Goal: Task Accomplishment & Management: Manage account settings

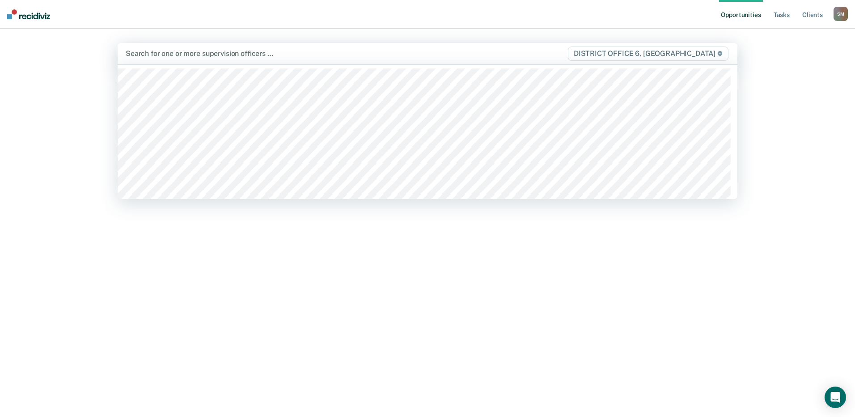
click at [300, 47] on div "Search for one or more supervision officers … DISTRICT OFFICE 6, [GEOGRAPHIC_DA…" at bounding box center [428, 53] width 620 height 21
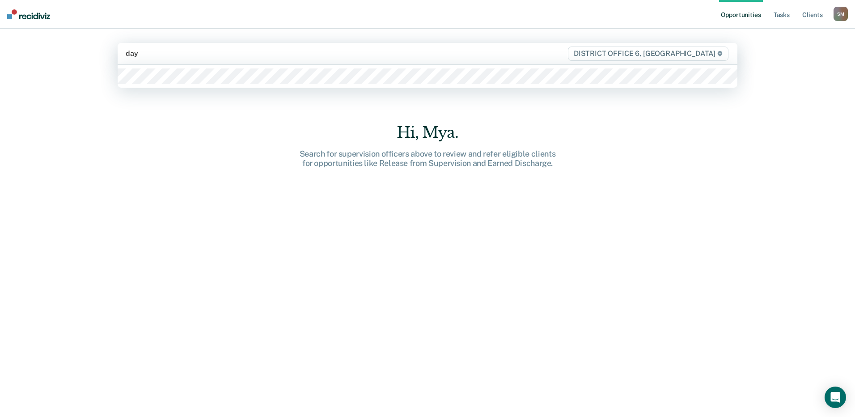
type input "dayl"
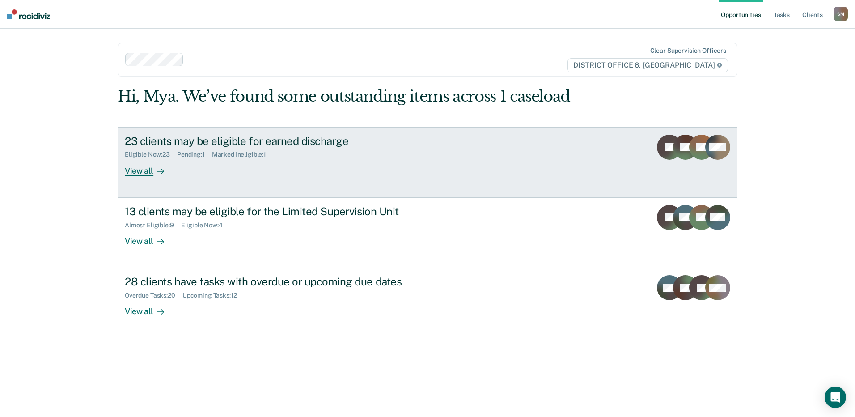
click at [152, 166] on div "View all" at bounding box center [150, 166] width 50 height 17
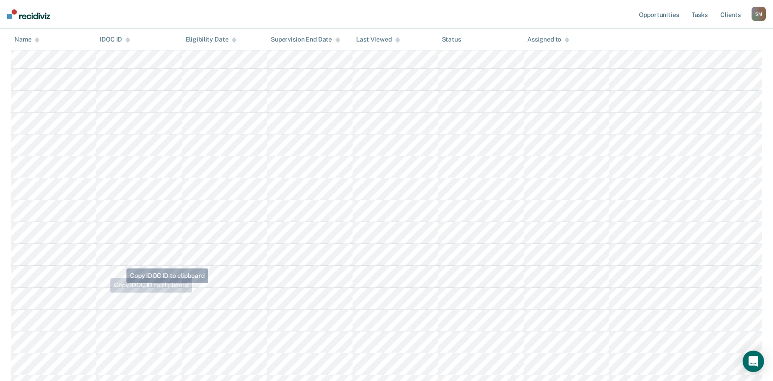
scroll to position [134, 0]
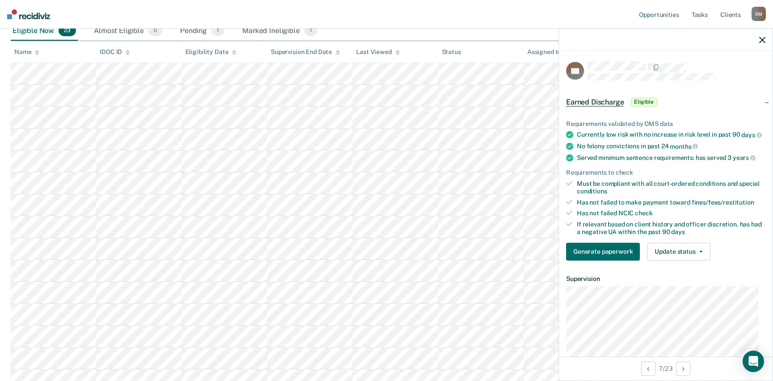
click at [572, 14] on nav "Opportunities Tasks Client s [PERSON_NAME] [PERSON_NAME] Profile How it works L…" at bounding box center [386, 14] width 773 height 29
click at [761, 39] on icon "button" at bounding box center [763, 40] width 6 height 6
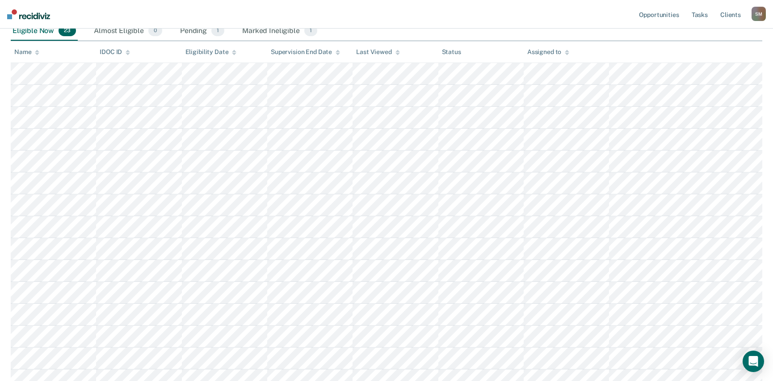
click at [480, 25] on nav "Opportunities Tasks Client s [PERSON_NAME] [PERSON_NAME] Profile How it works L…" at bounding box center [386, 14] width 773 height 29
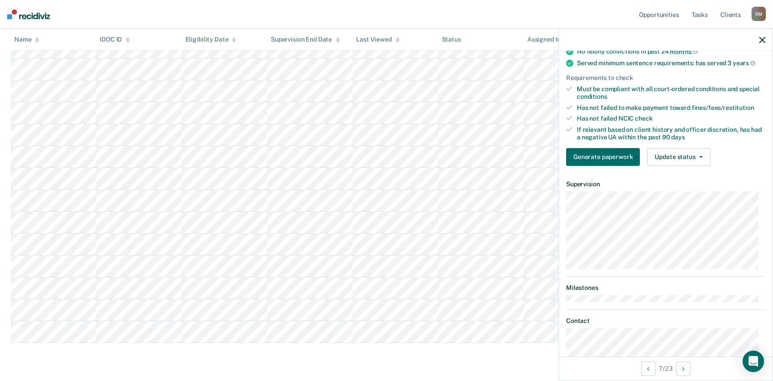
scroll to position [94, 0]
click at [698, 166] on button "Update status" at bounding box center [678, 157] width 63 height 18
click at [742, 313] on article "KC Earned Discharge Eligible Requirements validated by OMS data Currently low r…" at bounding box center [665, 216] width 199 height 499
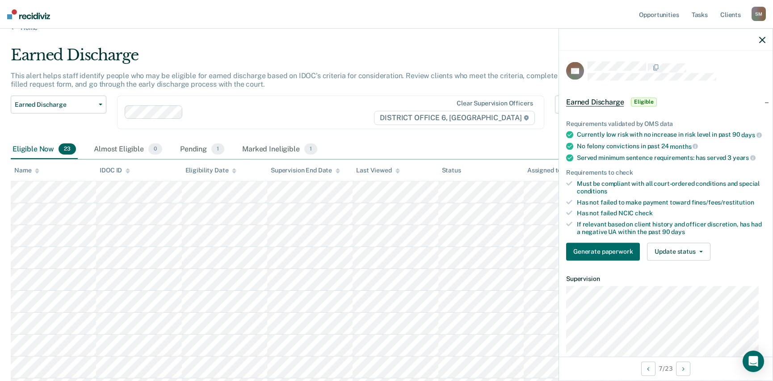
scroll to position [0, 0]
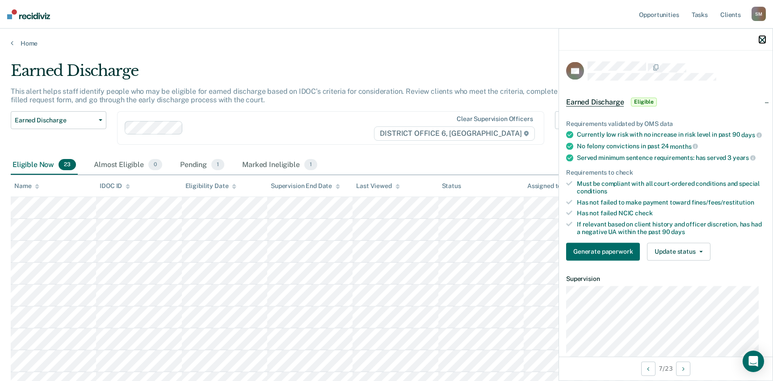
click at [761, 40] on icon "button" at bounding box center [763, 40] width 6 height 6
